Goal: Entertainment & Leisure: Consume media (video, audio)

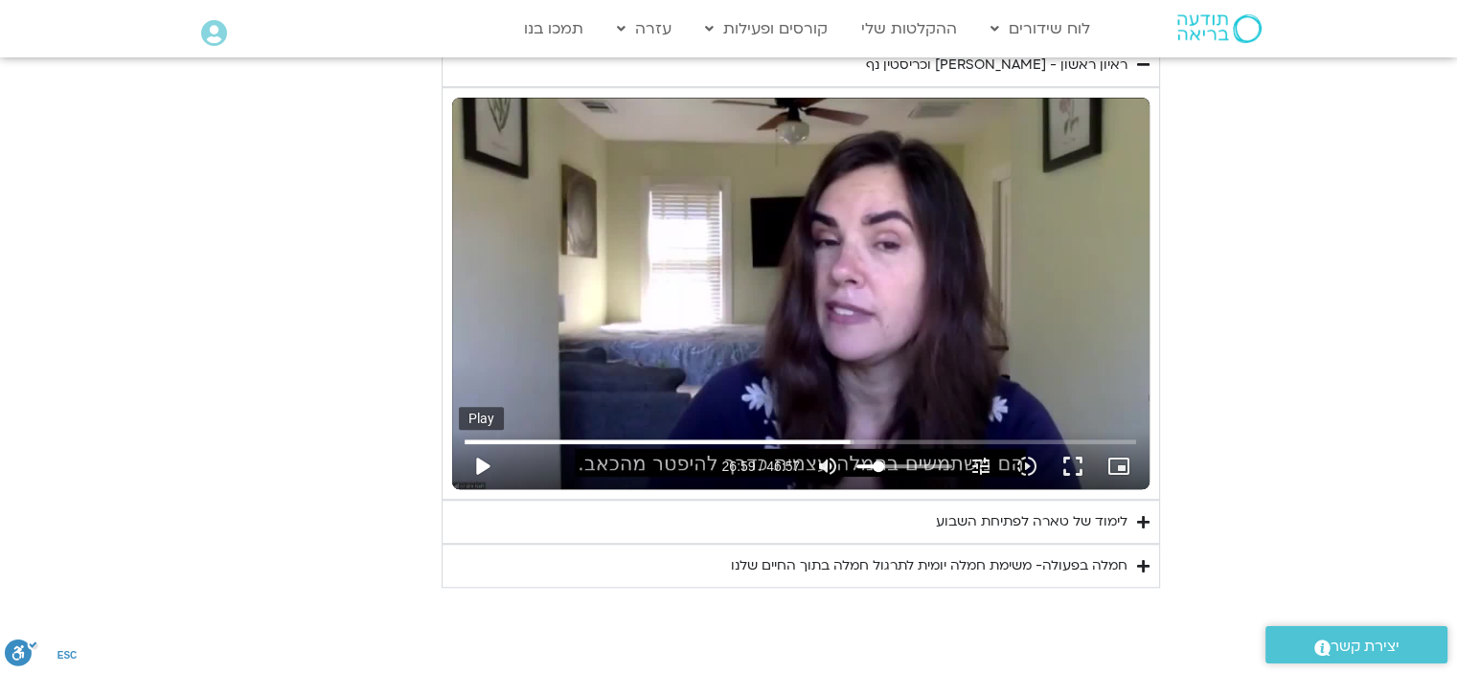
click at [478, 465] on button "play_arrow" at bounding box center [482, 466] width 46 height 46
click at [847, 441] on input "Seek" at bounding box center [799, 441] width 671 height 11
click at [847, 443] on input "Seek" at bounding box center [799, 441] width 671 height 11
click at [845, 439] on input "Seek" at bounding box center [799, 441] width 671 height 11
type input "1620.749861"
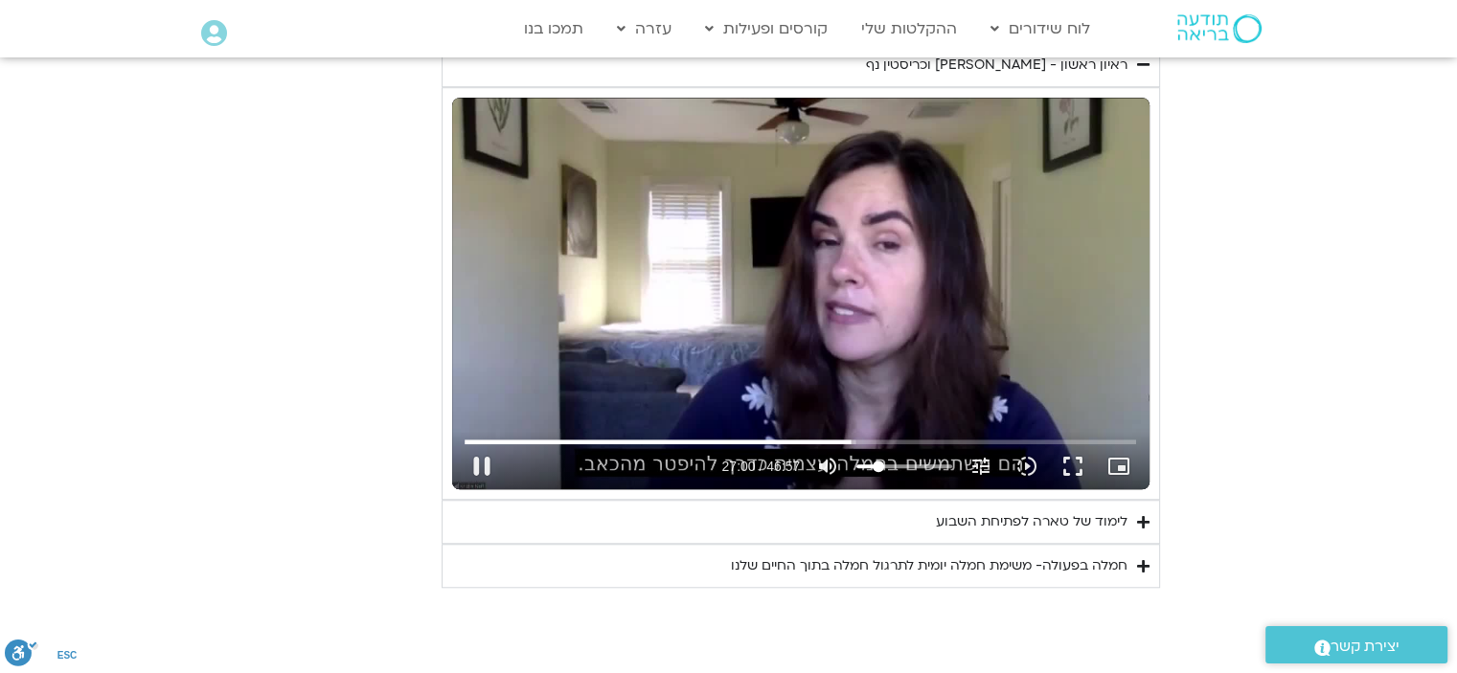
type input "94.1903409090909"
type input "1620.885825"
type input "94.1903409090909"
click at [941, 463] on input "Volume" at bounding box center [904, 466] width 96 height 11
click at [487, 468] on button "pause" at bounding box center [482, 466] width 46 height 46
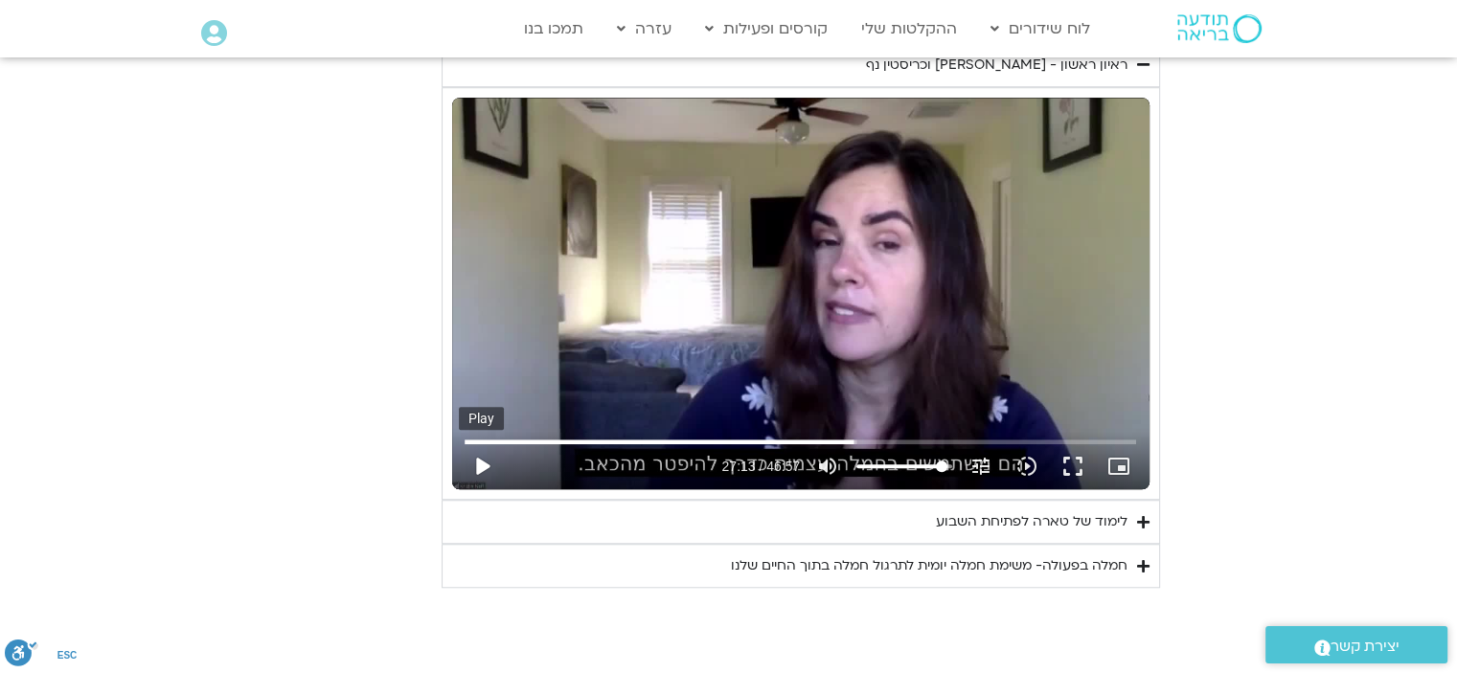
click at [484, 463] on button "play_arrow" at bounding box center [482, 466] width 46 height 46
drag, startPoint x: 475, startPoint y: 453, endPoint x: 517, endPoint y: 491, distance: 56.9
click at [475, 454] on button "pause" at bounding box center [482, 466] width 46 height 46
click at [484, 459] on button "play_arrow" at bounding box center [482, 466] width 46 height 46
click at [476, 463] on button "pause" at bounding box center [482, 466] width 46 height 46
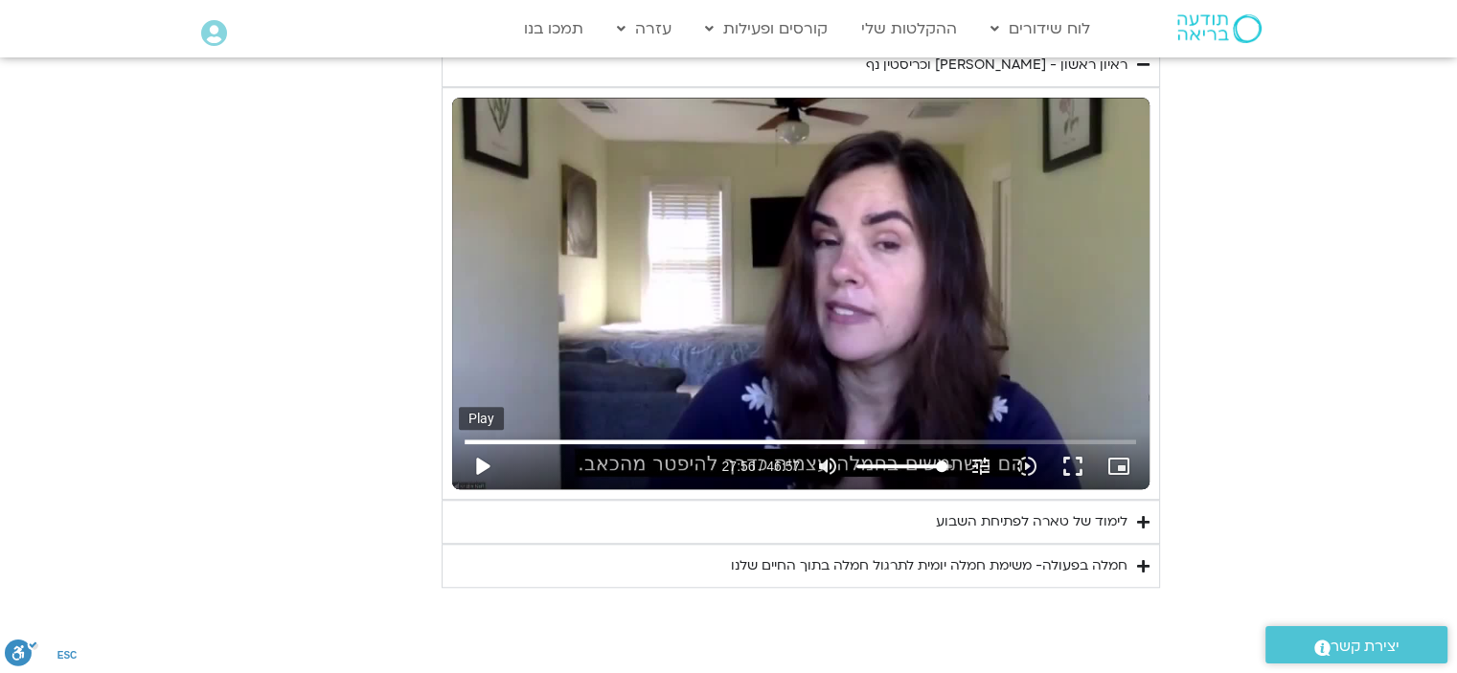
click at [480, 468] on button "play_arrow" at bounding box center [482, 466] width 46 height 46
click at [484, 466] on button "pause" at bounding box center [482, 466] width 46 height 46
click at [487, 463] on button "play_arrow" at bounding box center [482, 466] width 46 height 46
click at [478, 466] on button "pause" at bounding box center [482, 466] width 46 height 46
click at [487, 463] on button "play_arrow" at bounding box center [482, 466] width 46 height 46
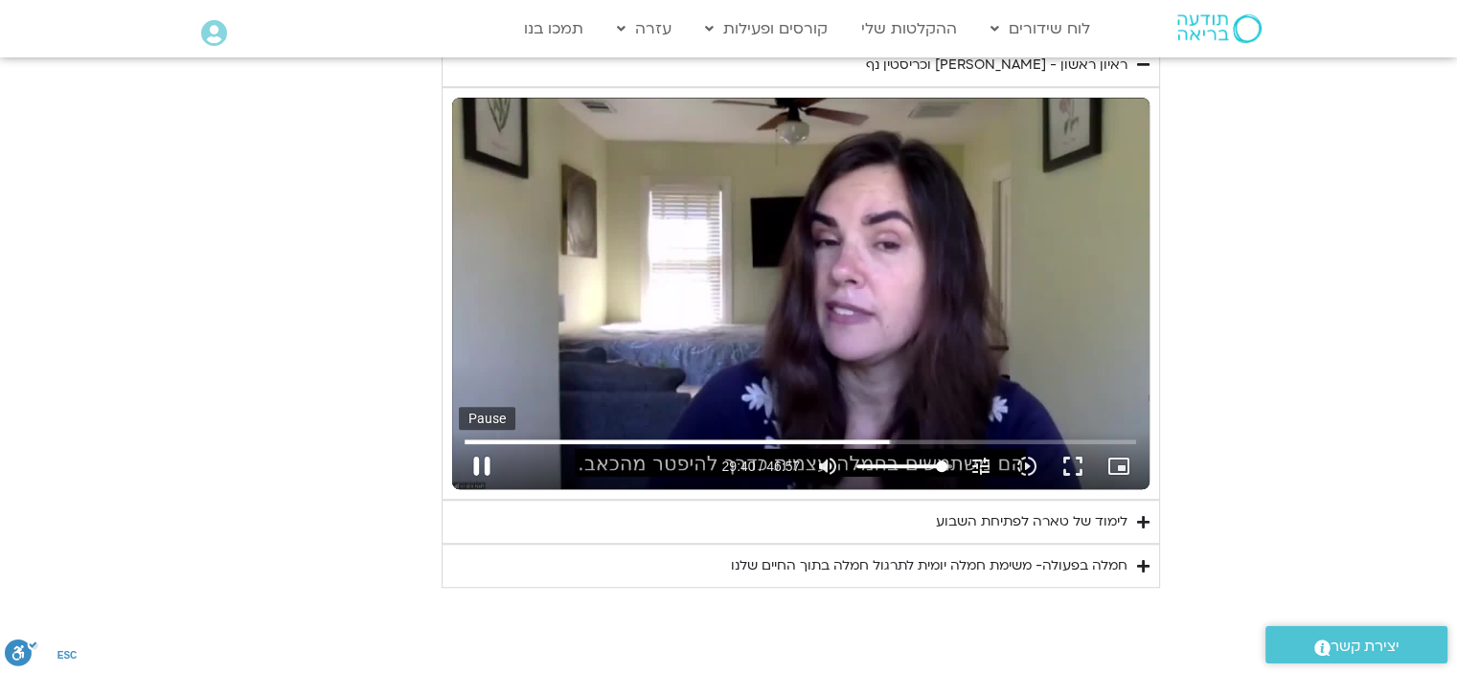
click at [487, 464] on button "pause" at bounding box center [482, 466] width 46 height 46
click at [479, 459] on button "play_arrow" at bounding box center [482, 466] width 46 height 46
drag, startPoint x: 487, startPoint y: 466, endPoint x: 718, endPoint y: 635, distance: 286.6
click at [487, 467] on button "pause" at bounding box center [482, 466] width 46 height 46
click at [478, 461] on button "play_arrow" at bounding box center [482, 466] width 46 height 46
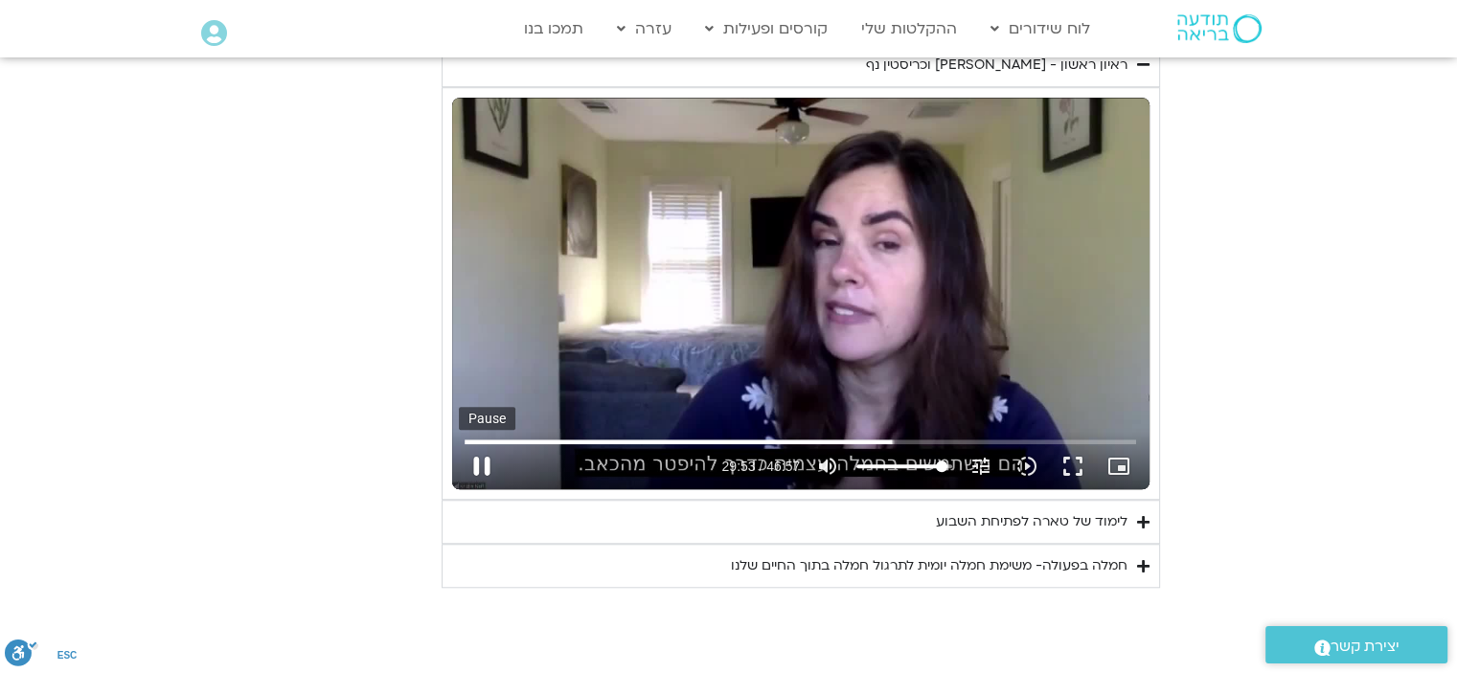
click at [482, 461] on button "pause" at bounding box center [482, 466] width 46 height 46
click at [484, 455] on button "play_arrow" at bounding box center [482, 466] width 46 height 46
drag, startPoint x: 483, startPoint y: 465, endPoint x: 659, endPoint y: 626, distance: 238.6
click at [486, 472] on button "pause" at bounding box center [482, 466] width 46 height 46
click at [487, 464] on button "play_arrow" at bounding box center [482, 466] width 46 height 46
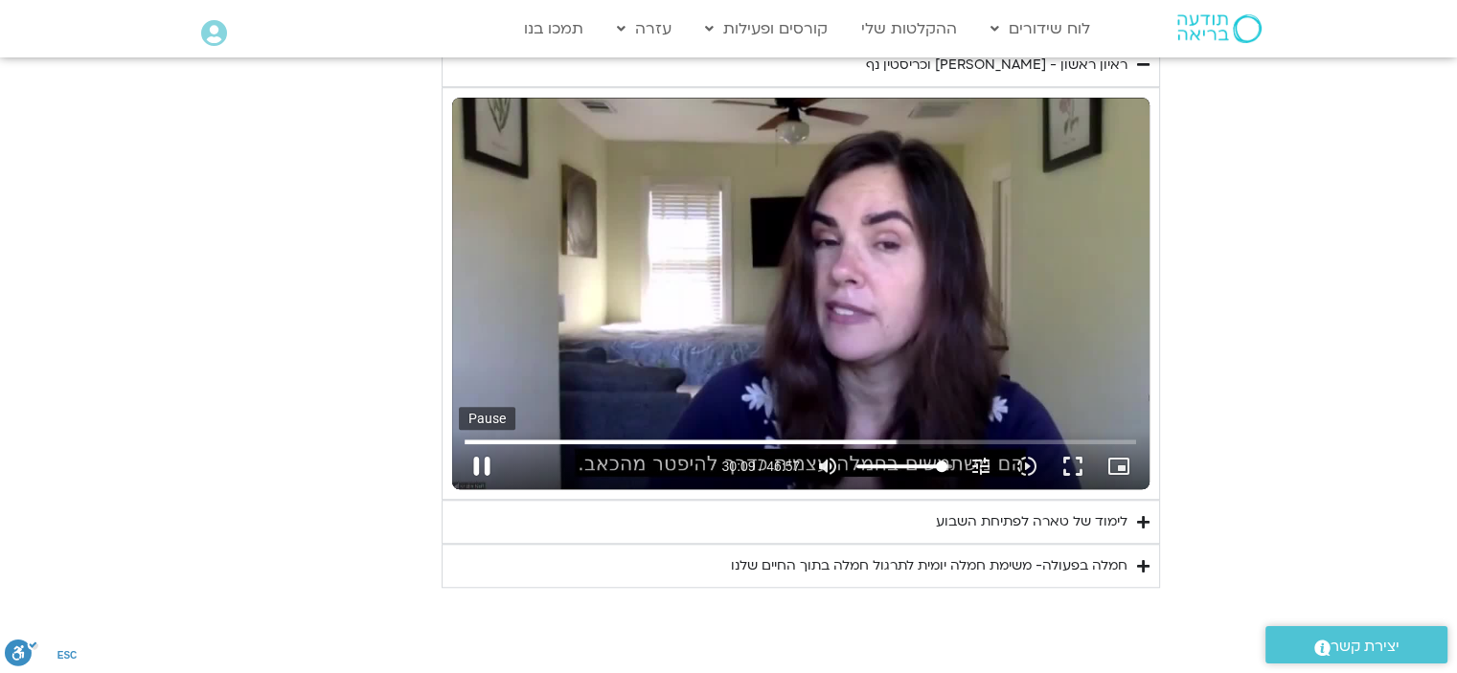
click at [471, 474] on button "pause" at bounding box center [482, 466] width 46 height 46
click at [484, 463] on button "play_arrow" at bounding box center [482, 466] width 46 height 46
click at [486, 465] on button "pause" at bounding box center [482, 466] width 46 height 46
click at [479, 466] on button "play_arrow" at bounding box center [482, 466] width 46 height 46
drag, startPoint x: 477, startPoint y: 452, endPoint x: 521, endPoint y: 494, distance: 61.0
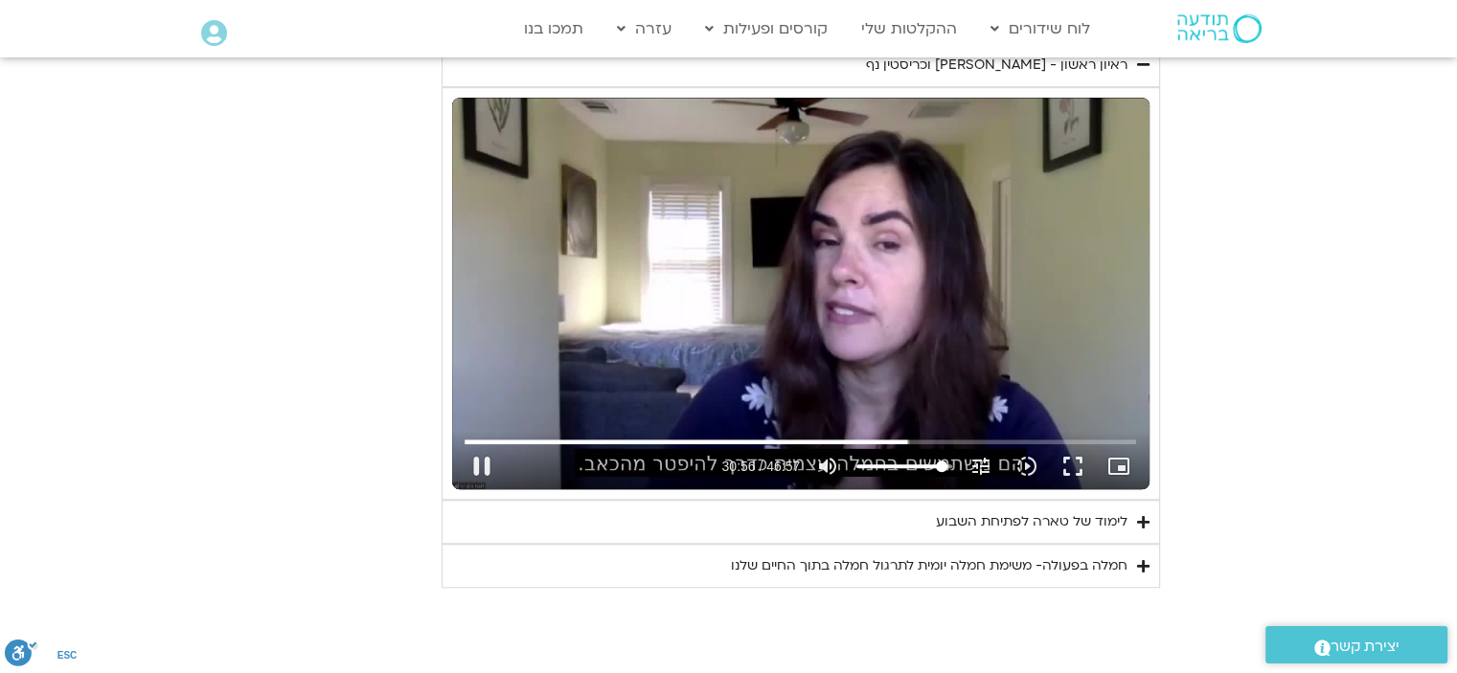
click at [479, 453] on button "pause" at bounding box center [482, 466] width 46 height 46
click at [481, 459] on button "play_arrow" at bounding box center [482, 466] width 46 height 46
click at [488, 464] on button "pause" at bounding box center [482, 466] width 46 height 46
click at [477, 468] on button "play_arrow" at bounding box center [482, 466] width 46 height 46
click at [480, 456] on button "pause" at bounding box center [482, 466] width 46 height 46
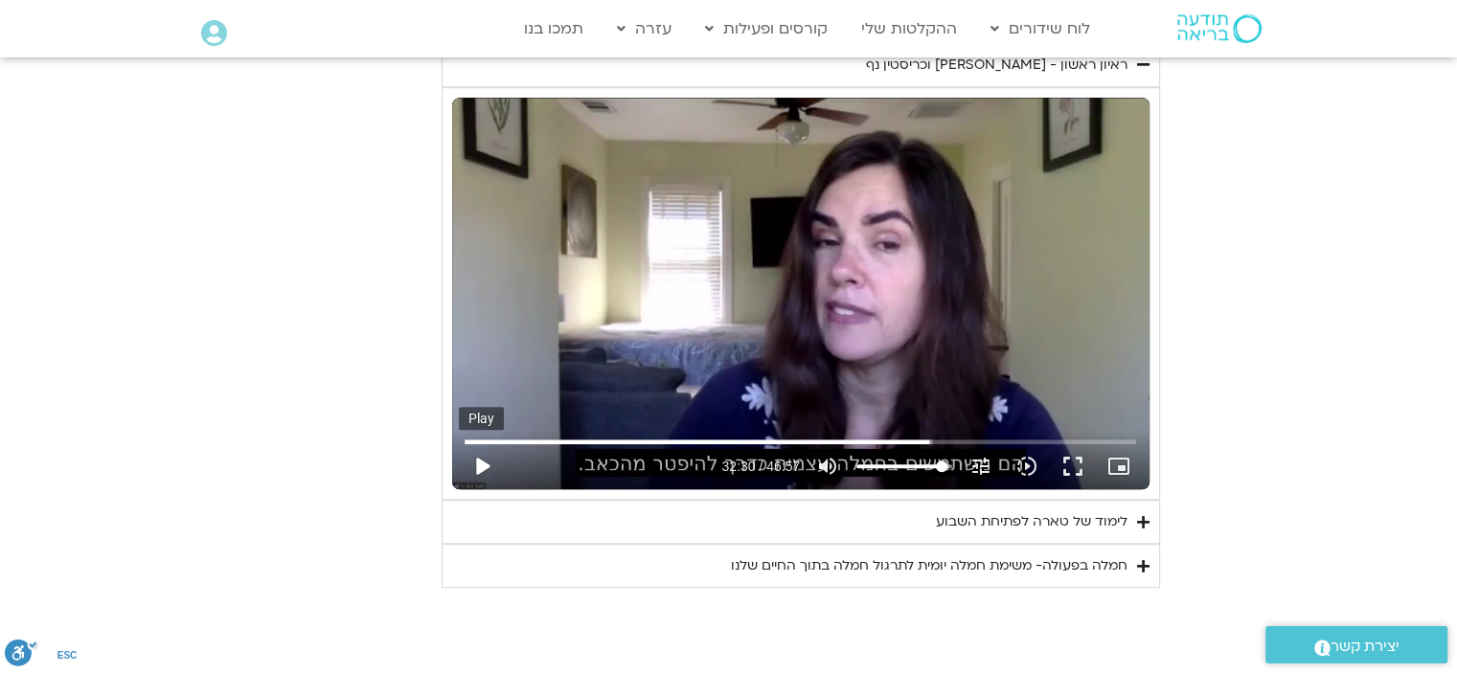
click at [489, 466] on button "play_arrow" at bounding box center [482, 466] width 46 height 46
click at [478, 455] on button "pause" at bounding box center [482, 466] width 46 height 46
click at [487, 466] on button "play_arrow" at bounding box center [482, 466] width 46 height 46
click at [490, 462] on button "pause" at bounding box center [482, 466] width 46 height 46
click at [478, 467] on button "play_arrow" at bounding box center [482, 466] width 46 height 46
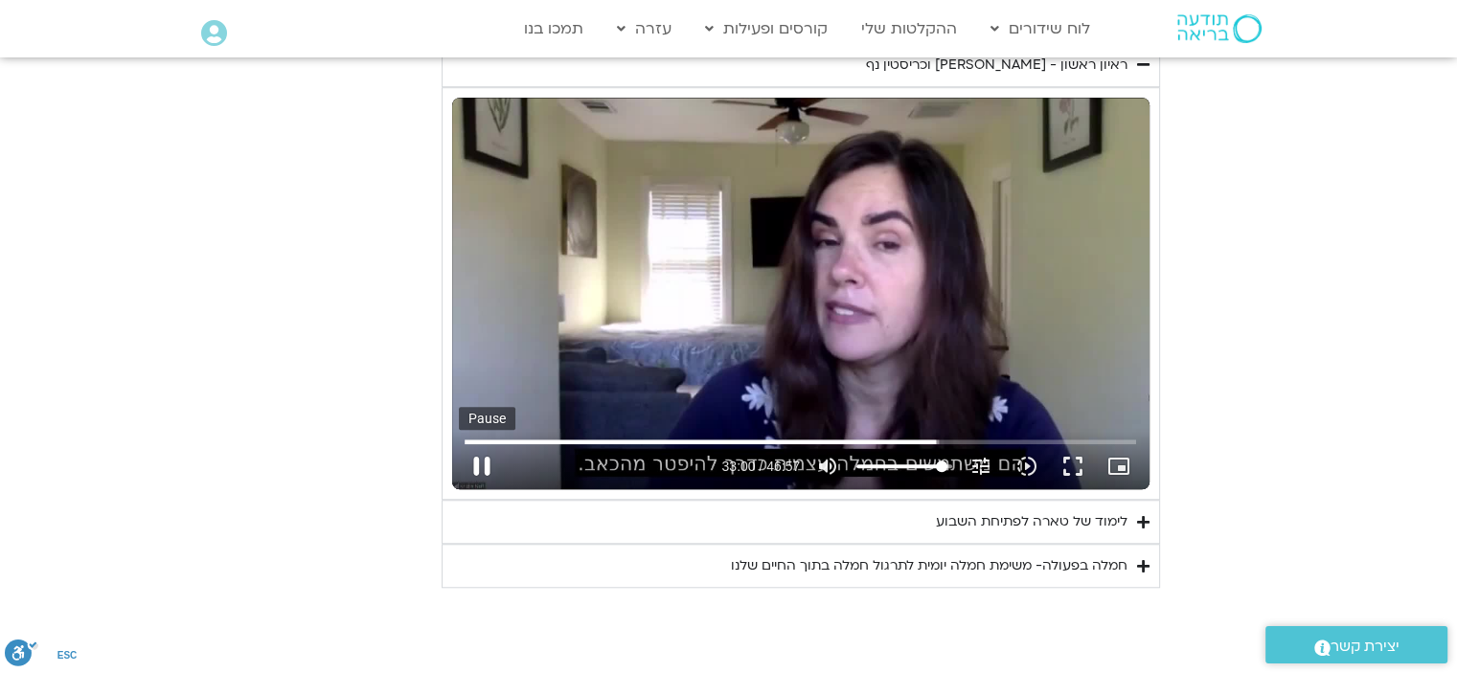
click at [483, 463] on button "pause" at bounding box center [482, 466] width 46 height 46
click at [487, 464] on button "play_arrow" at bounding box center [482, 466] width 46 height 46
click at [484, 463] on button "pause" at bounding box center [482, 466] width 46 height 46
click at [487, 463] on button "play_arrow" at bounding box center [482, 466] width 46 height 46
click at [486, 463] on button "pause" at bounding box center [482, 466] width 46 height 46
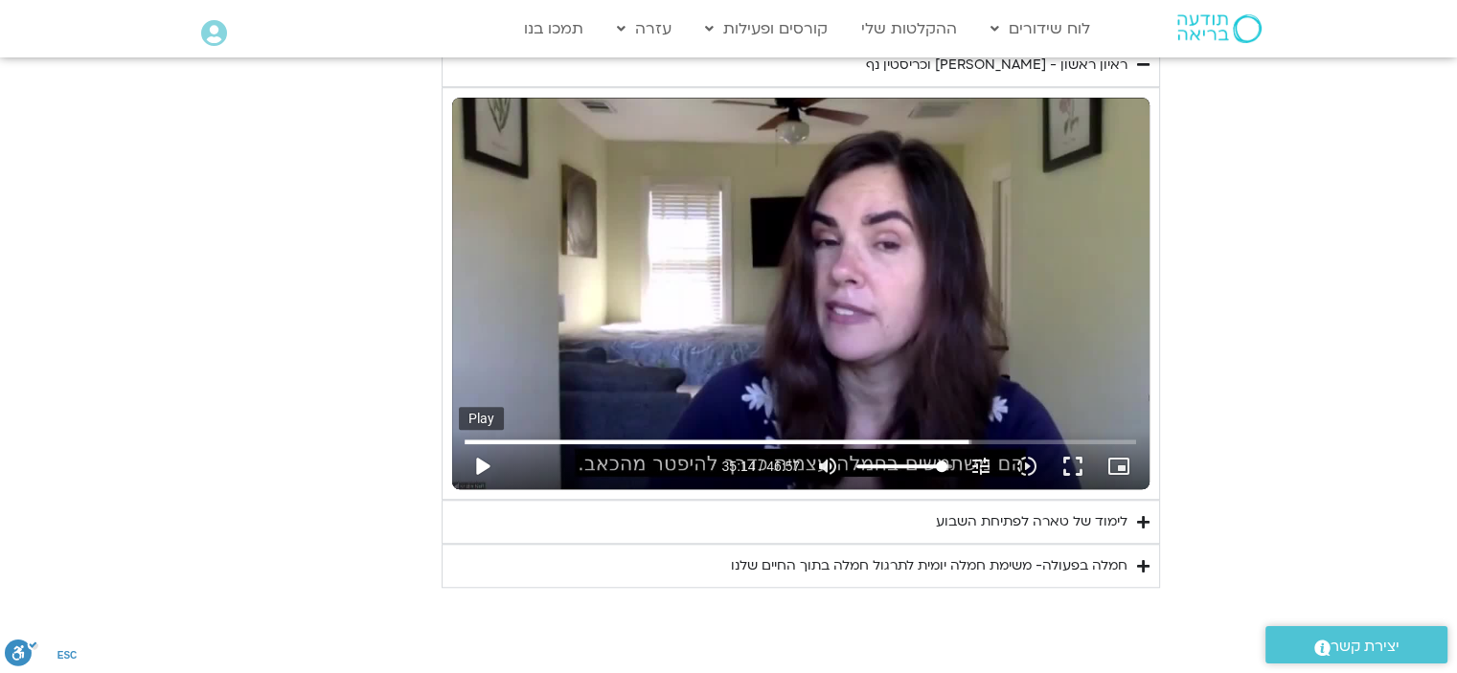
click at [488, 458] on button "play_arrow" at bounding box center [482, 466] width 46 height 46
click at [487, 468] on button "pause" at bounding box center [482, 466] width 46 height 46
click at [475, 459] on button "play_arrow" at bounding box center [482, 466] width 46 height 46
click at [487, 466] on button "pause" at bounding box center [482, 466] width 46 height 46
type input "2199.796872"
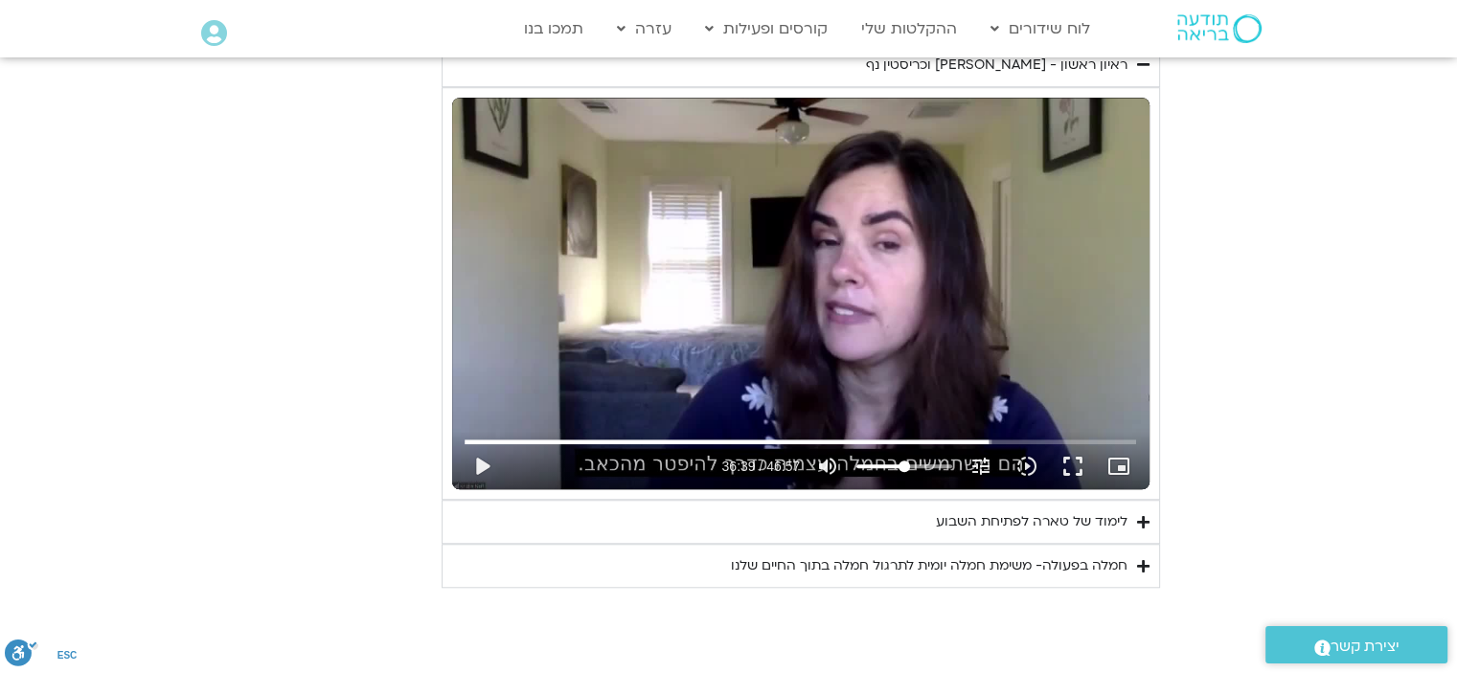
type input "49.6448863636364"
click at [904, 462] on input "Volume" at bounding box center [904, 466] width 96 height 11
drag, startPoint x: 473, startPoint y: 461, endPoint x: 484, endPoint y: 463, distance: 10.7
click at [474, 461] on button "play_arrow" at bounding box center [482, 466] width 46 height 46
type input "2201.093029"
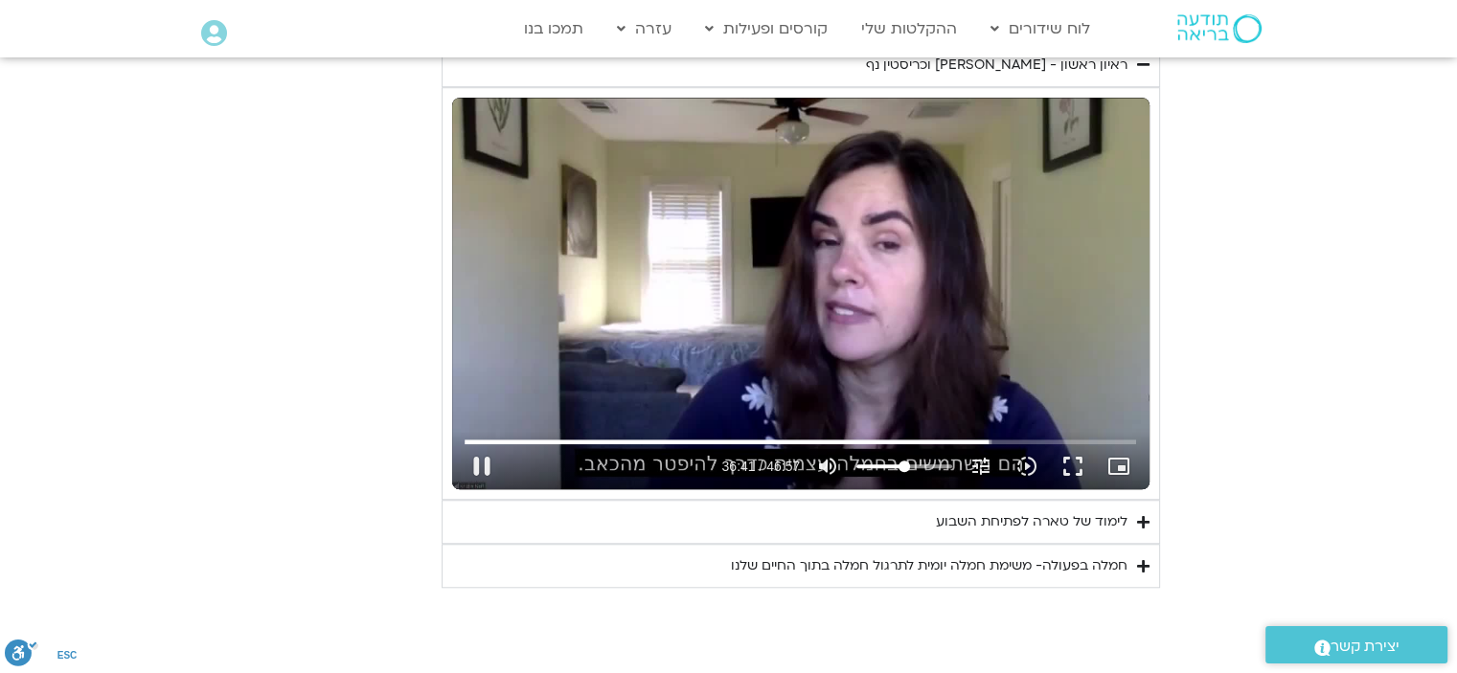
type input "27.8267045454545"
type input "2201.226283"
type input "27.8267045454545"
click at [885, 462] on input "Volume" at bounding box center [904, 466] width 96 height 11
drag, startPoint x: 490, startPoint y: 459, endPoint x: 605, endPoint y: 573, distance: 161.8
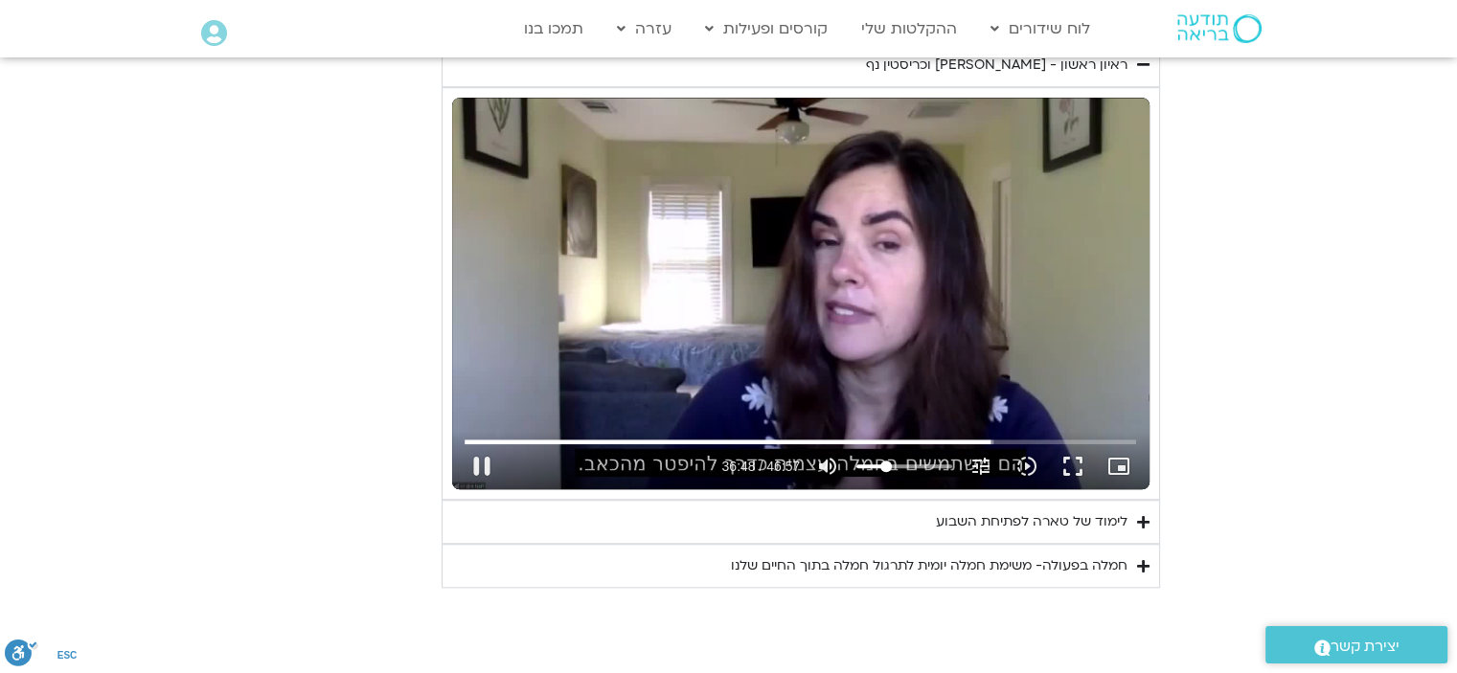
click at [491, 459] on button "pause" at bounding box center [482, 466] width 46 height 46
drag, startPoint x: 475, startPoint y: 464, endPoint x: 485, endPoint y: 473, distance: 13.5
click at [475, 463] on button "play_arrow" at bounding box center [482, 466] width 46 height 46
drag, startPoint x: 481, startPoint y: 454, endPoint x: 663, endPoint y: 584, distance: 223.8
click at [496, 458] on button "pause" at bounding box center [482, 466] width 46 height 46
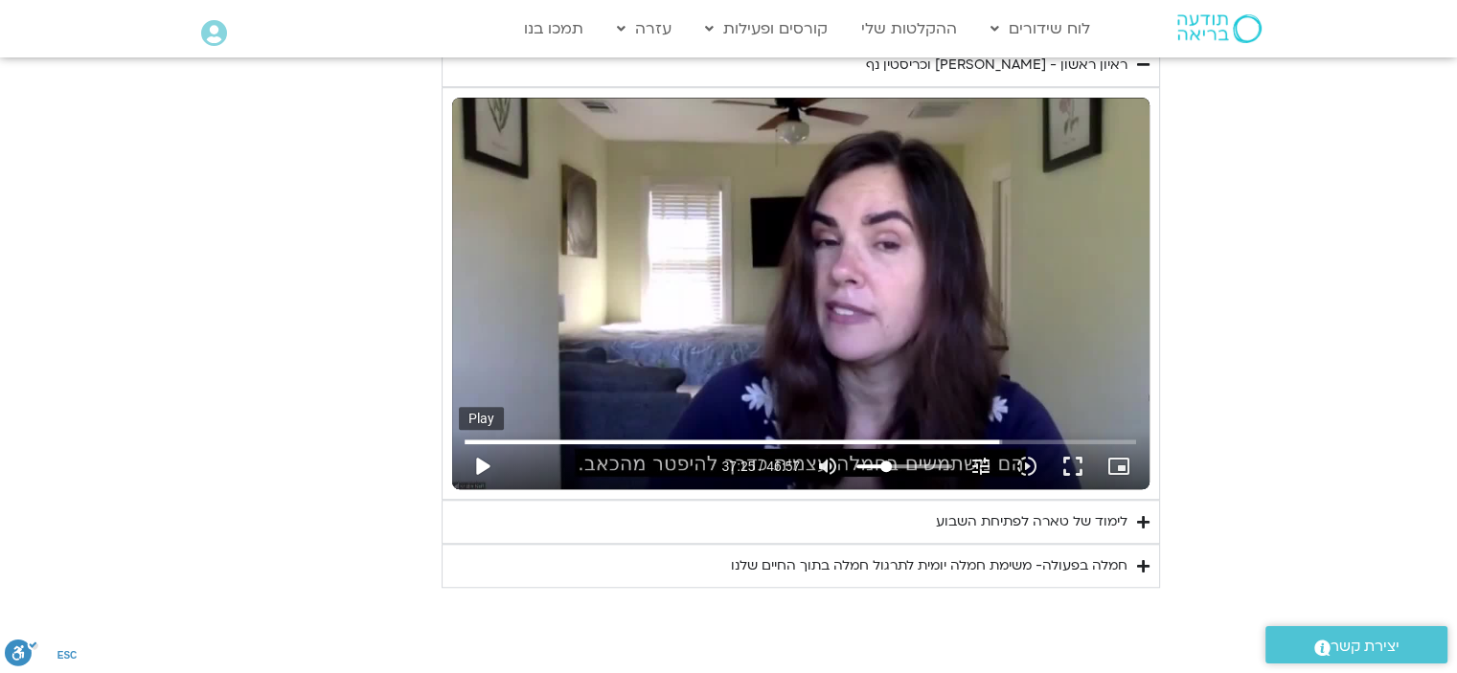
click at [489, 470] on button "play_arrow" at bounding box center [482, 466] width 46 height 46
click at [484, 461] on button "pause" at bounding box center [482, 466] width 46 height 46
click at [1000, 439] on input "Seek" at bounding box center [799, 441] width 671 height 11
click at [998, 437] on input "Seek" at bounding box center [799, 441] width 671 height 11
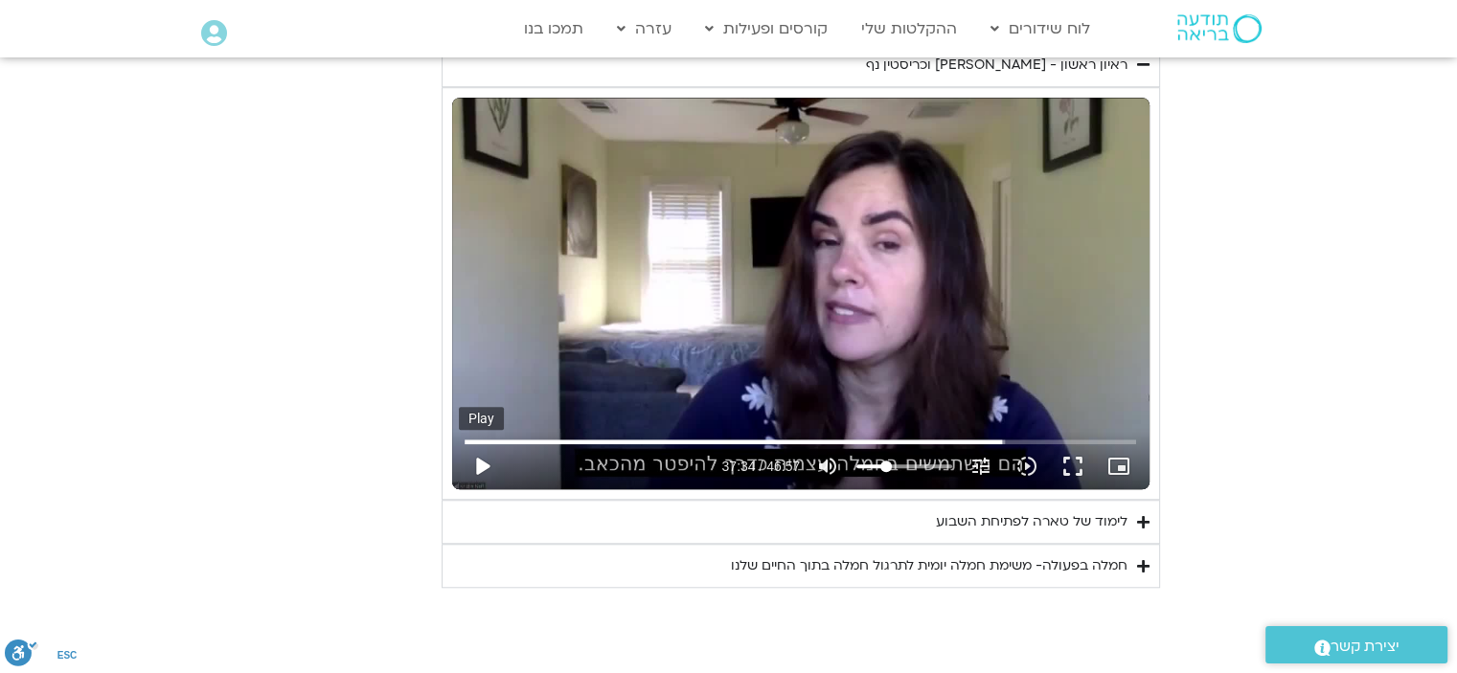
click at [481, 466] on button "play_arrow" at bounding box center [482, 466] width 46 height 46
click at [488, 466] on button "pause" at bounding box center [482, 466] width 46 height 46
click at [489, 467] on button "play_arrow" at bounding box center [482, 466] width 46 height 46
click at [478, 456] on button "pause" at bounding box center [482, 466] width 46 height 46
click at [483, 466] on button "play_arrow" at bounding box center [482, 466] width 46 height 46
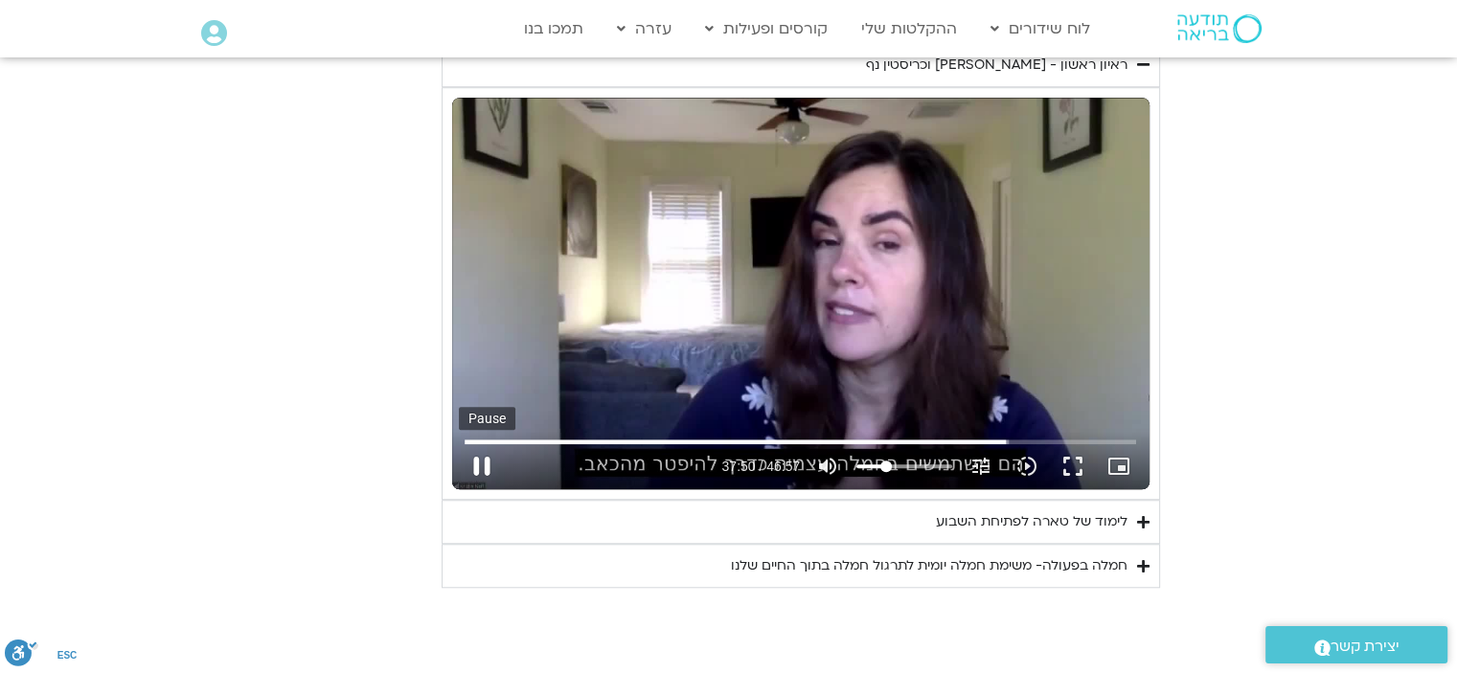
click at [479, 459] on button "pause" at bounding box center [482, 466] width 46 height 46
click at [489, 469] on button "play_arrow" at bounding box center [482, 466] width 46 height 46
click at [471, 461] on button "pause" at bounding box center [482, 466] width 46 height 46
click at [482, 455] on button "play_arrow" at bounding box center [482, 466] width 46 height 46
drag, startPoint x: 487, startPoint y: 463, endPoint x: 480, endPoint y: 451, distance: 13.3
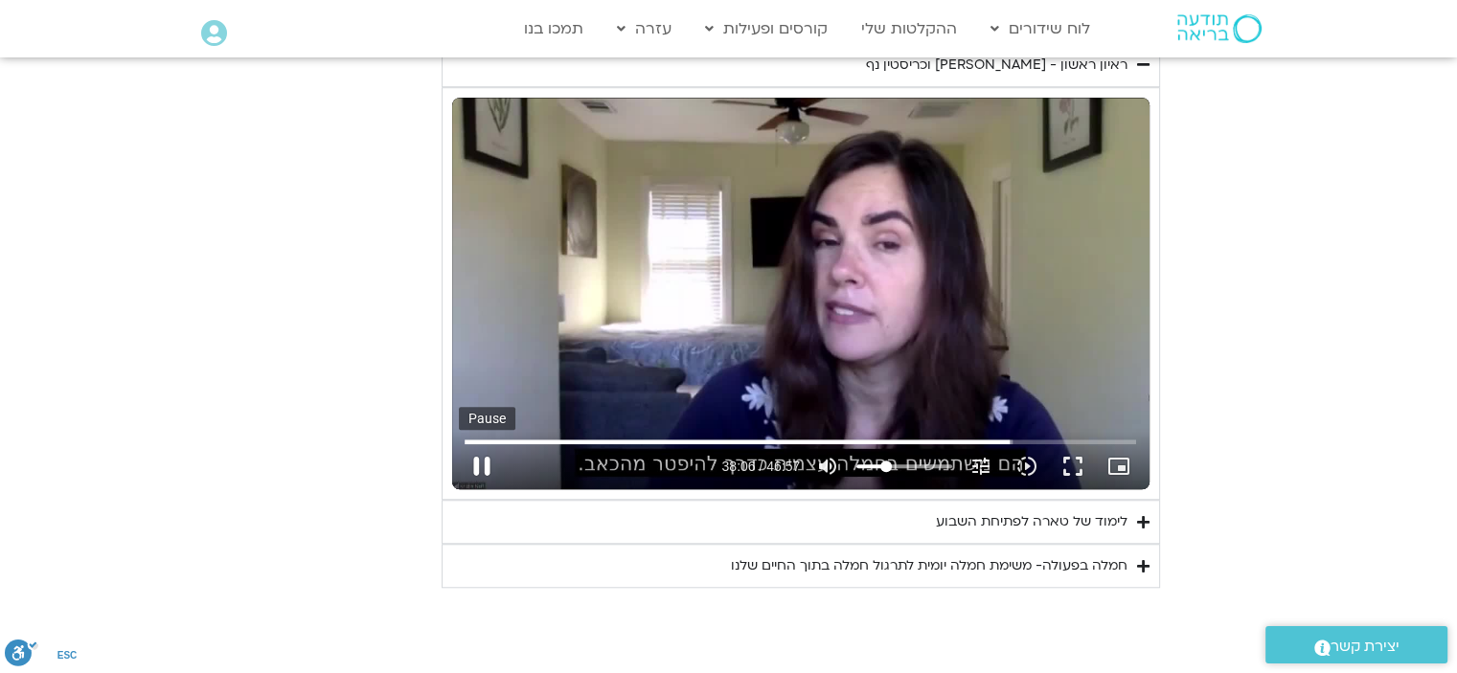
click at [484, 456] on button "pause" at bounding box center [482, 466] width 46 height 46
click at [483, 463] on button "play_arrow" at bounding box center [482, 466] width 46 height 46
click at [494, 455] on button "pause" at bounding box center [482, 466] width 46 height 46
click at [484, 461] on button "play_arrow" at bounding box center [482, 466] width 46 height 46
click at [478, 462] on button "pause" at bounding box center [482, 466] width 46 height 46
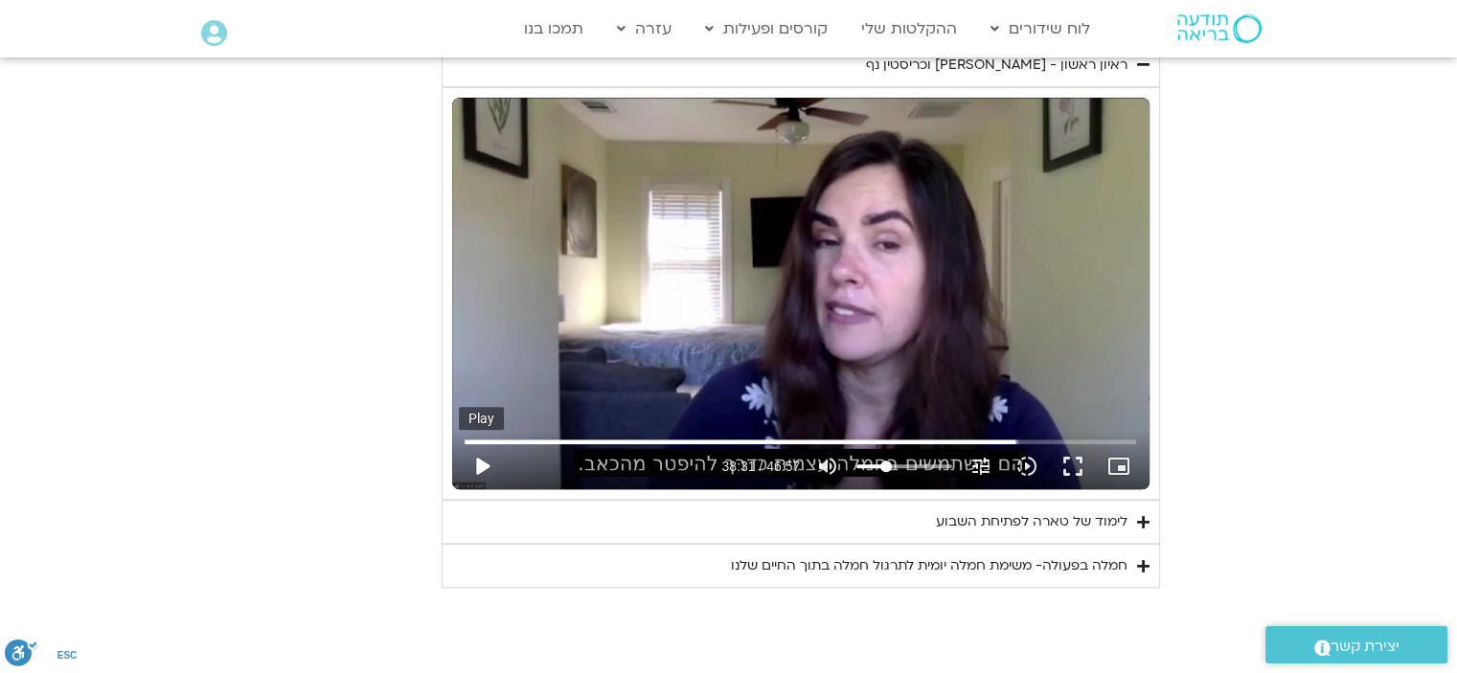
drag, startPoint x: 482, startPoint y: 464, endPoint x: 483, endPoint y: 474, distance: 10.6
click at [482, 466] on button "play_arrow" at bounding box center [482, 466] width 46 height 46
click at [479, 463] on button "pause" at bounding box center [482, 466] width 46 height 46
click at [483, 457] on button "play_arrow" at bounding box center [482, 466] width 46 height 46
click at [475, 464] on button "pause" at bounding box center [482, 466] width 46 height 46
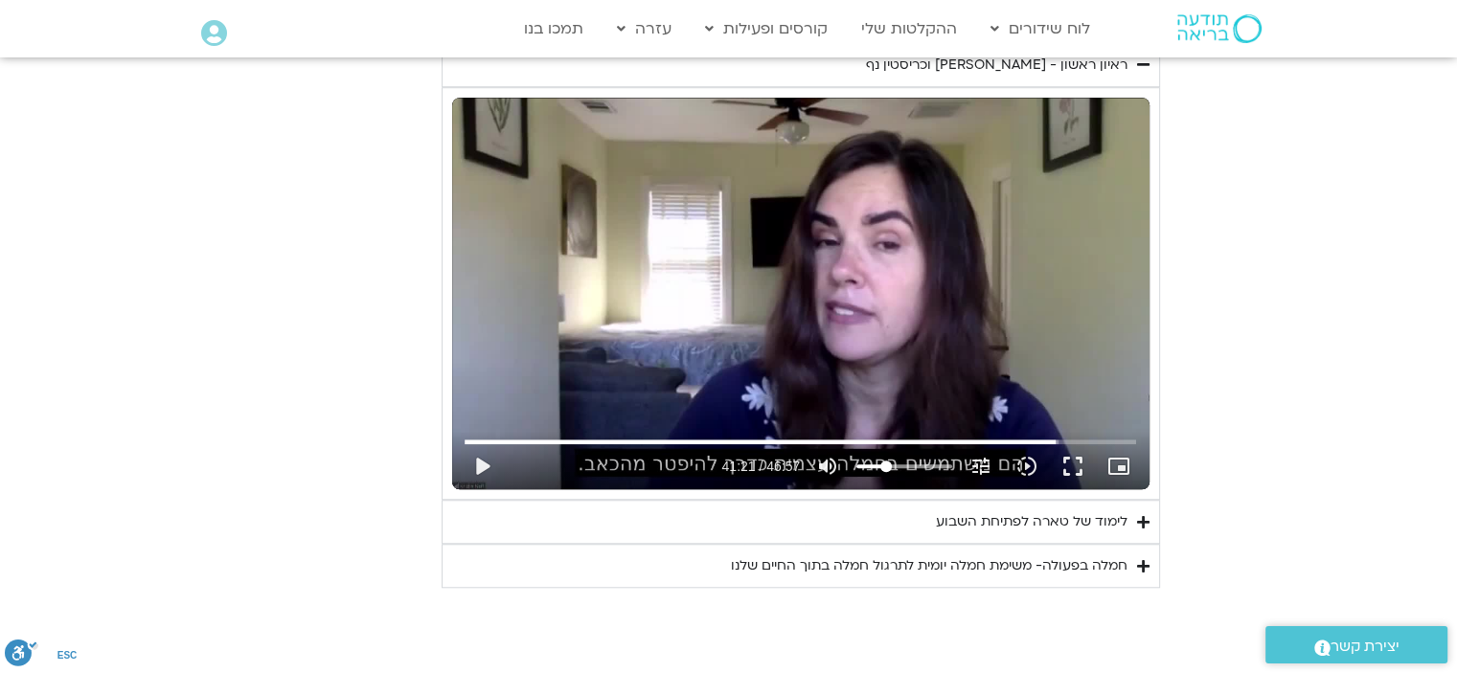
drag, startPoint x: 481, startPoint y: 464, endPoint x: 736, endPoint y: 374, distance: 269.9
click at [485, 463] on button "play_arrow" at bounding box center [482, 466] width 46 height 46
drag, startPoint x: 483, startPoint y: 462, endPoint x: 631, endPoint y: 658, distance: 246.1
click at [482, 464] on button "pause" at bounding box center [482, 466] width 46 height 46
type input "2489.593917"
